Goal: Find specific page/section: Find specific page/section

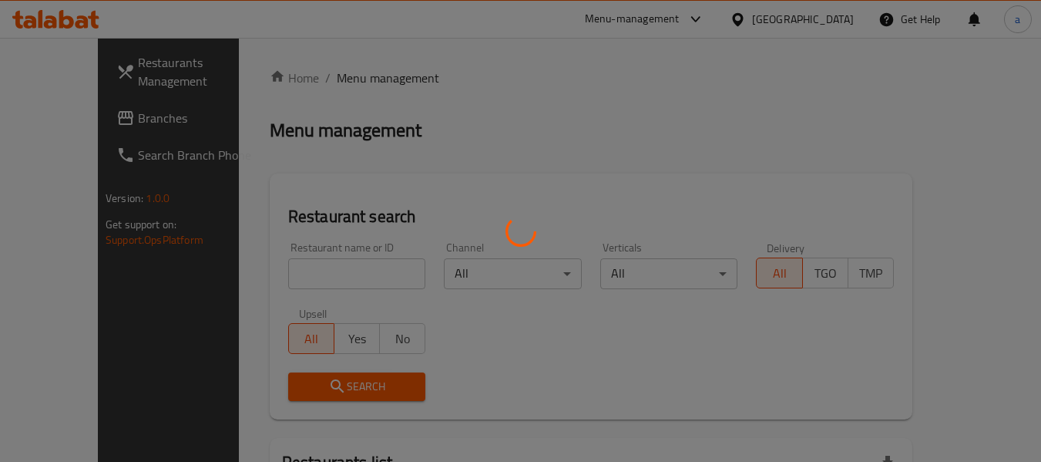
click at [805, 22] on div at bounding box center [520, 231] width 1041 height 462
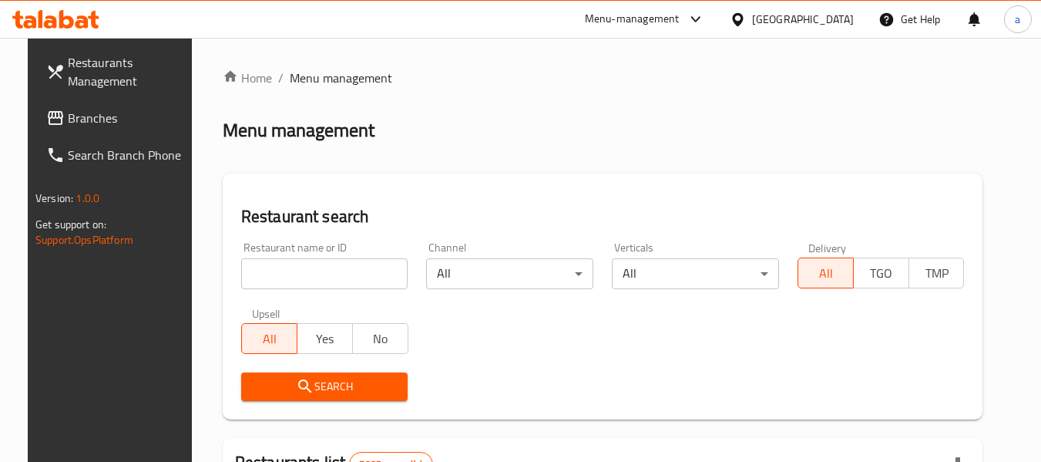
click at [743, 22] on icon at bounding box center [737, 18] width 11 height 13
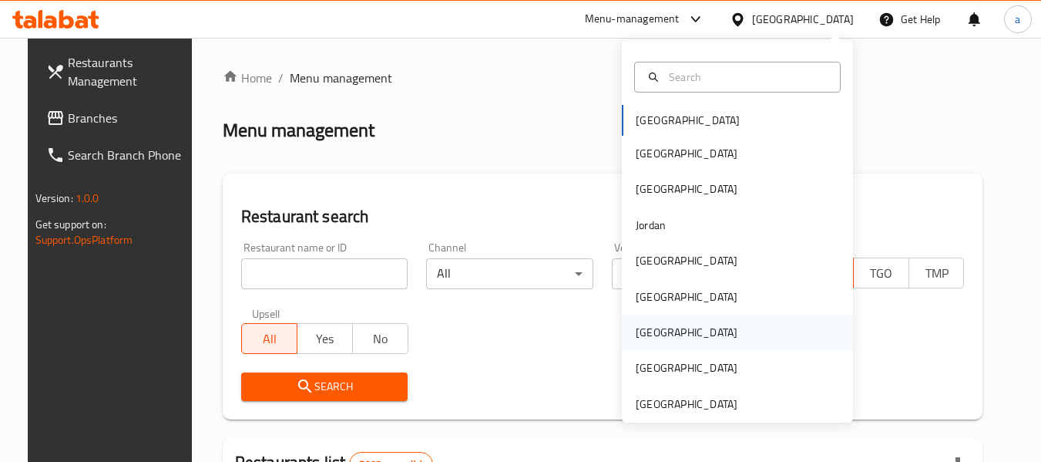
click at [636, 335] on div "[GEOGRAPHIC_DATA]" at bounding box center [687, 332] width 102 height 17
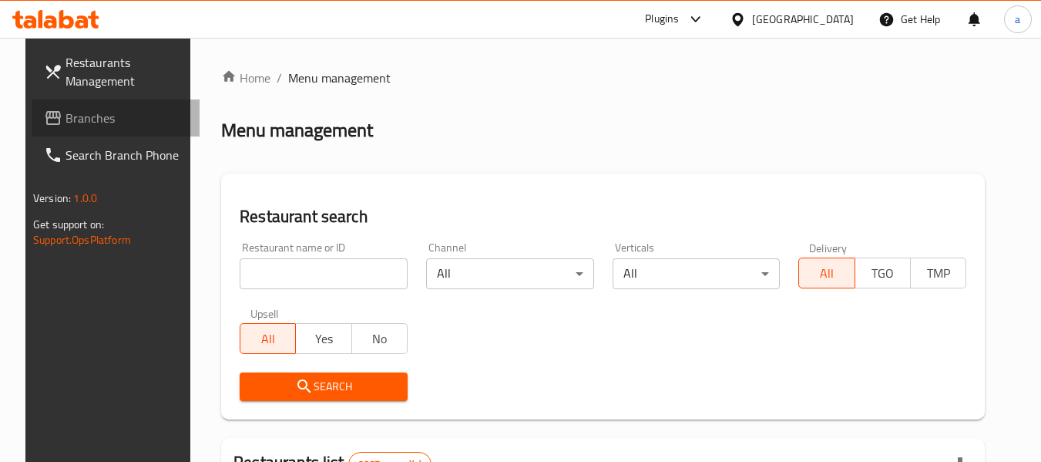
click at [66, 119] on span "Branches" at bounding box center [127, 118] width 122 height 18
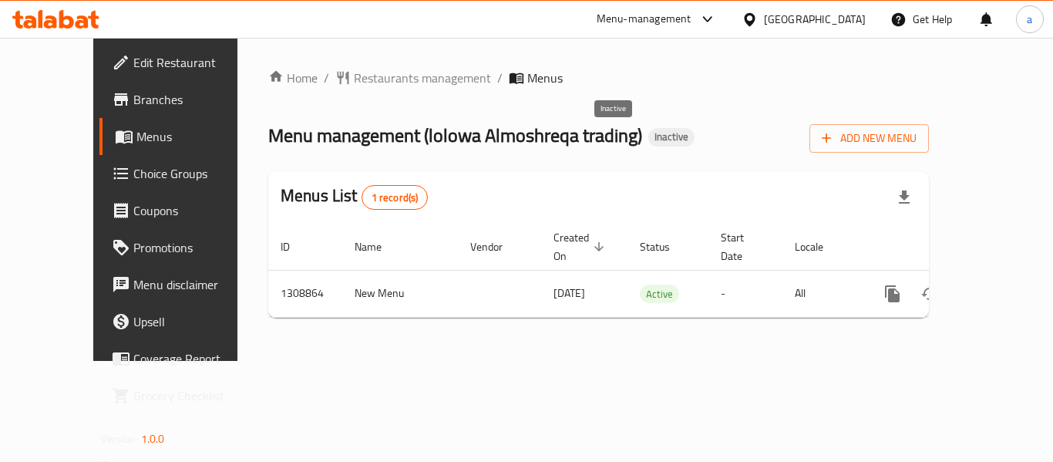
click at [648, 133] on span "Inactive" at bounding box center [671, 136] width 46 height 13
click at [648, 136] on span "Inactive" at bounding box center [671, 136] width 46 height 13
click at [729, 30] on div "Menu-management" at bounding box center [656, 19] width 145 height 37
click at [691, 12] on div "Menu-management" at bounding box center [644, 19] width 95 height 18
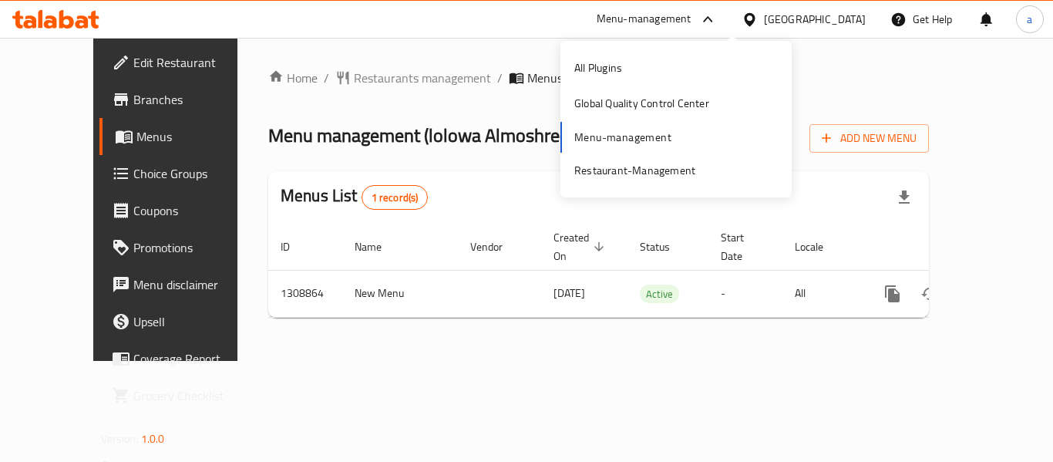
click at [627, 134] on div "All Plugins Global Quality Control Center Menu-management Restaurant-Management" at bounding box center [675, 119] width 231 height 138
click at [624, 177] on div "Restaurant-Management" at bounding box center [634, 170] width 121 height 17
